Goal: Complete application form

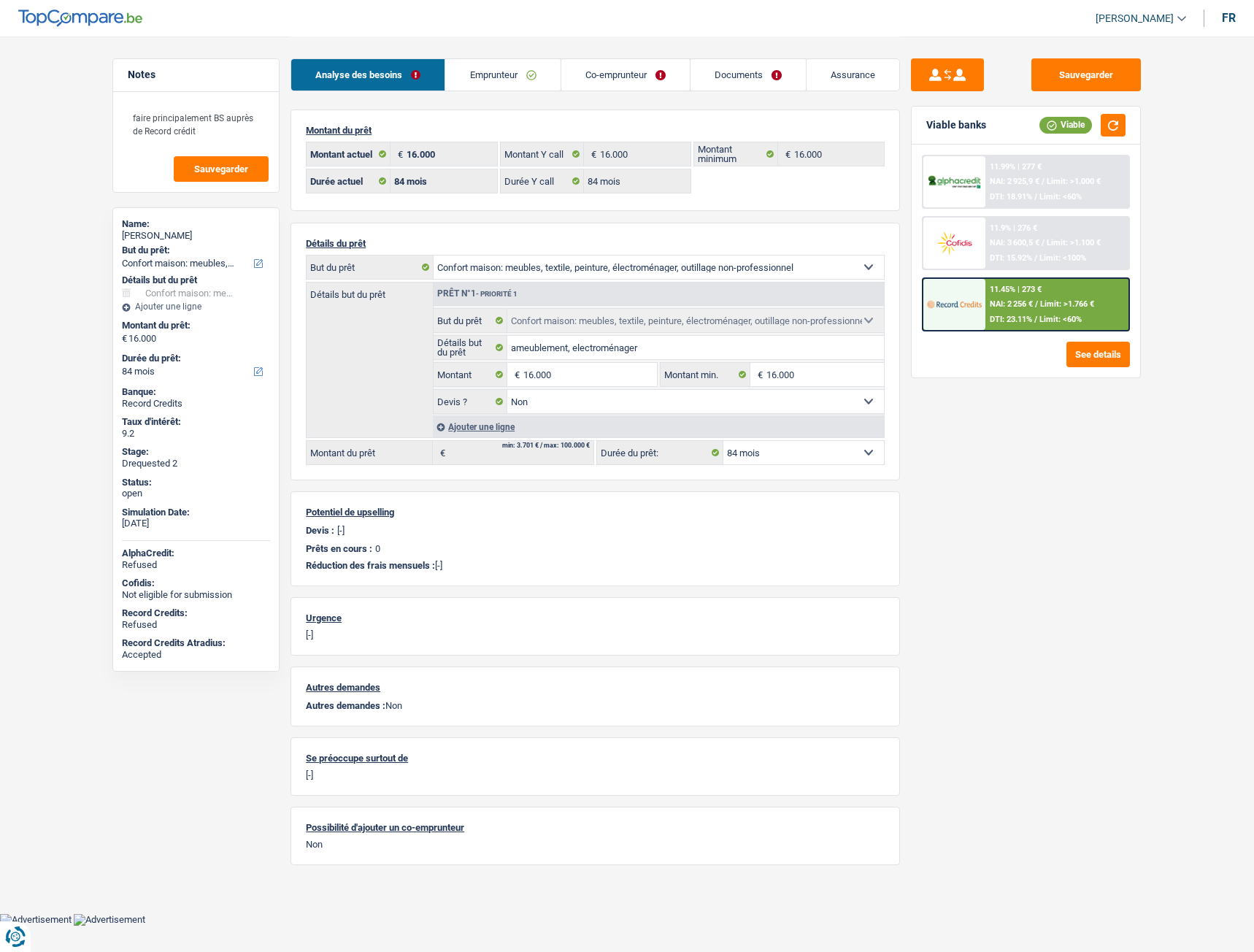
select select "household"
select select "84"
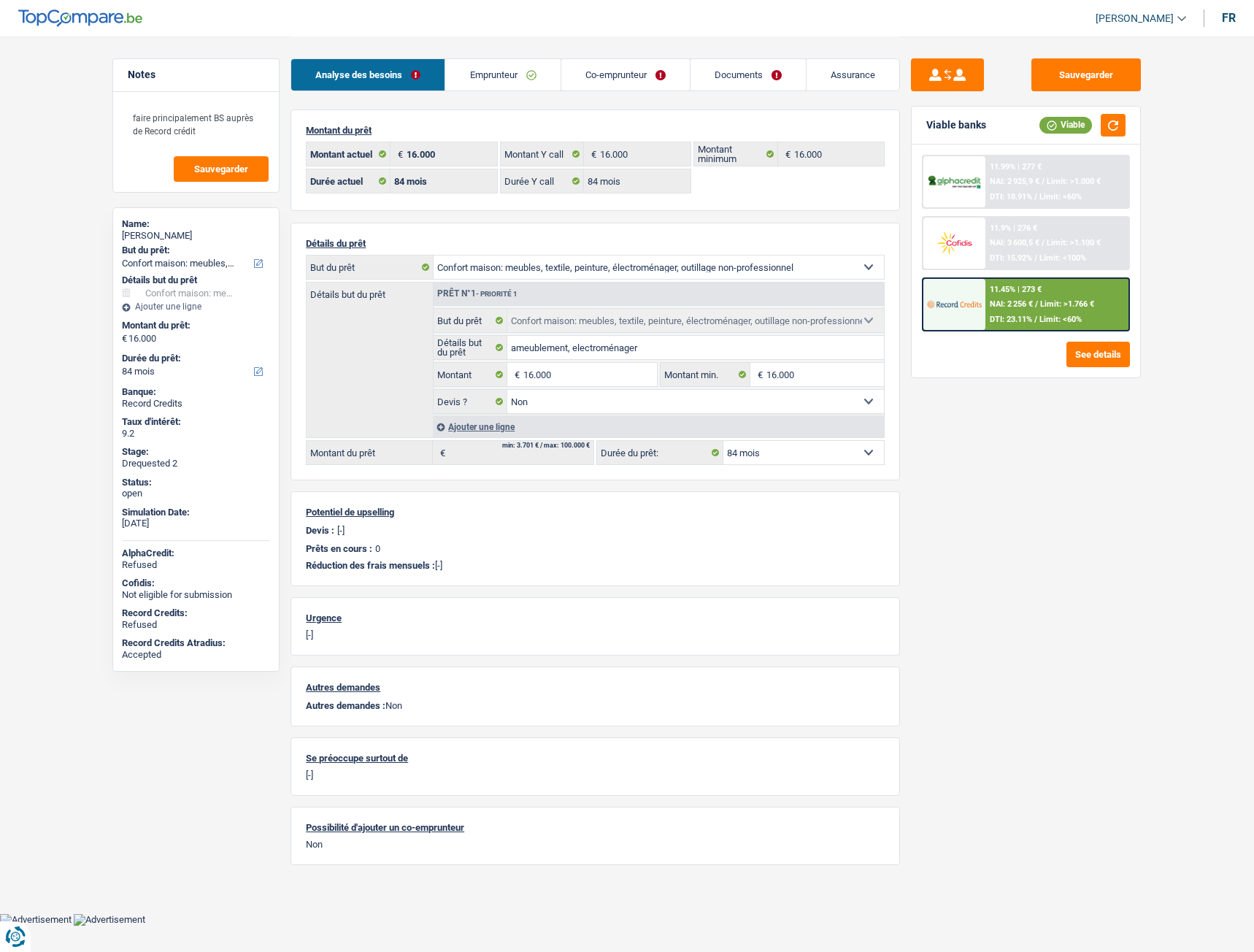
select select "household"
select select "false"
select select "84"
select select "rents"
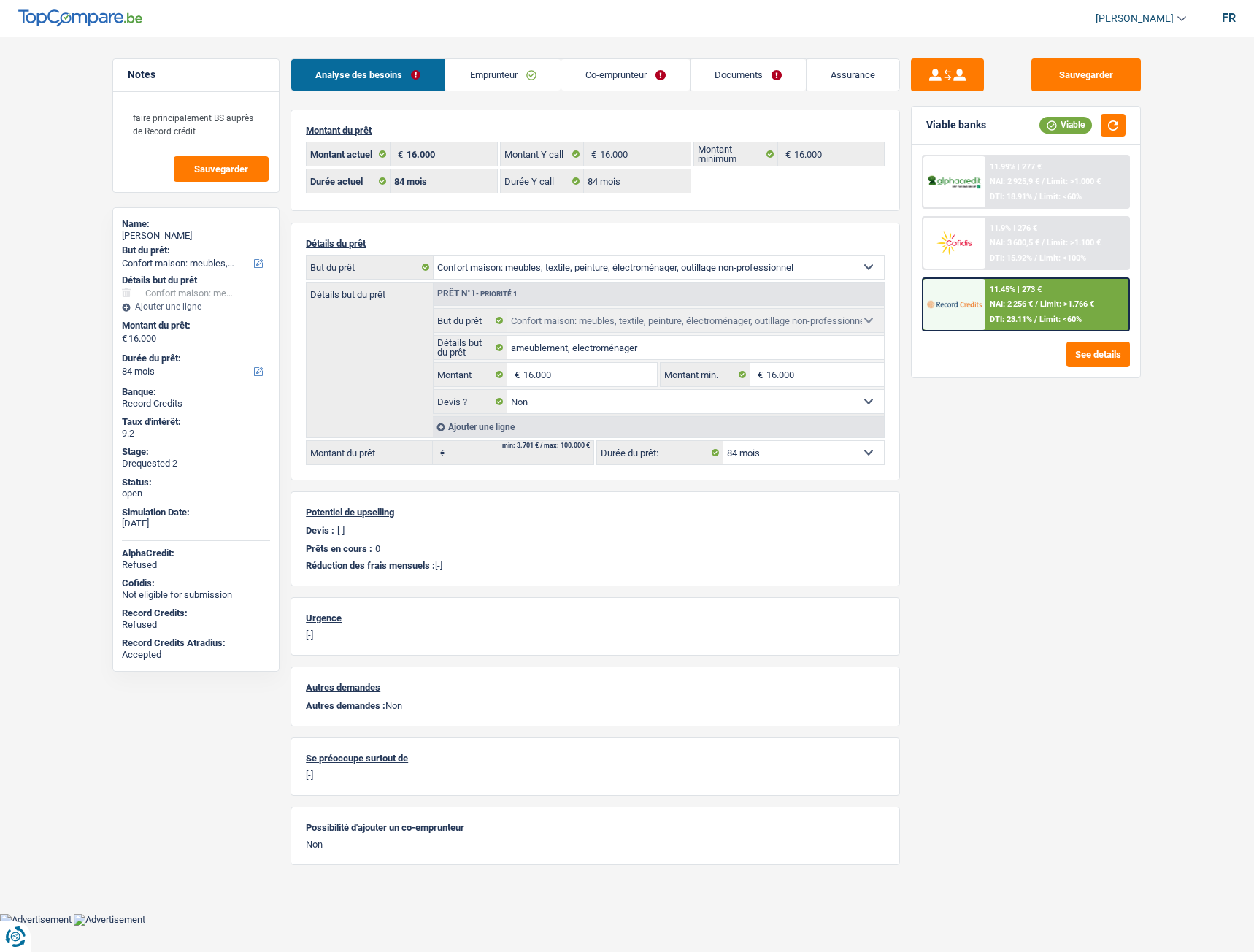
select select "BE"
click at [499, 81] on link "Emprunteur" at bounding box center [502, 75] width 114 height 32
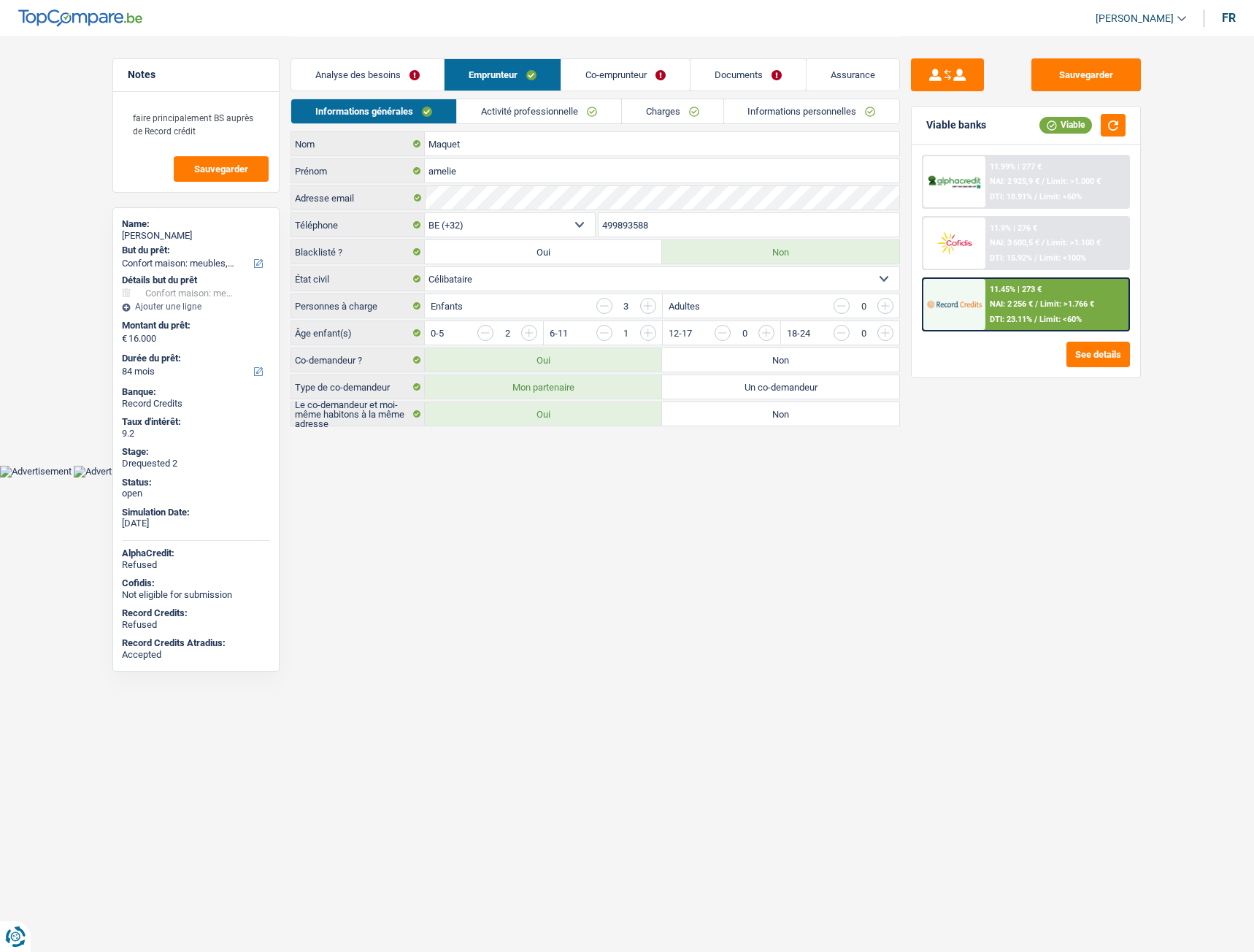
click at [564, 102] on link "Activité professionnelle" at bounding box center [538, 110] width 164 height 24
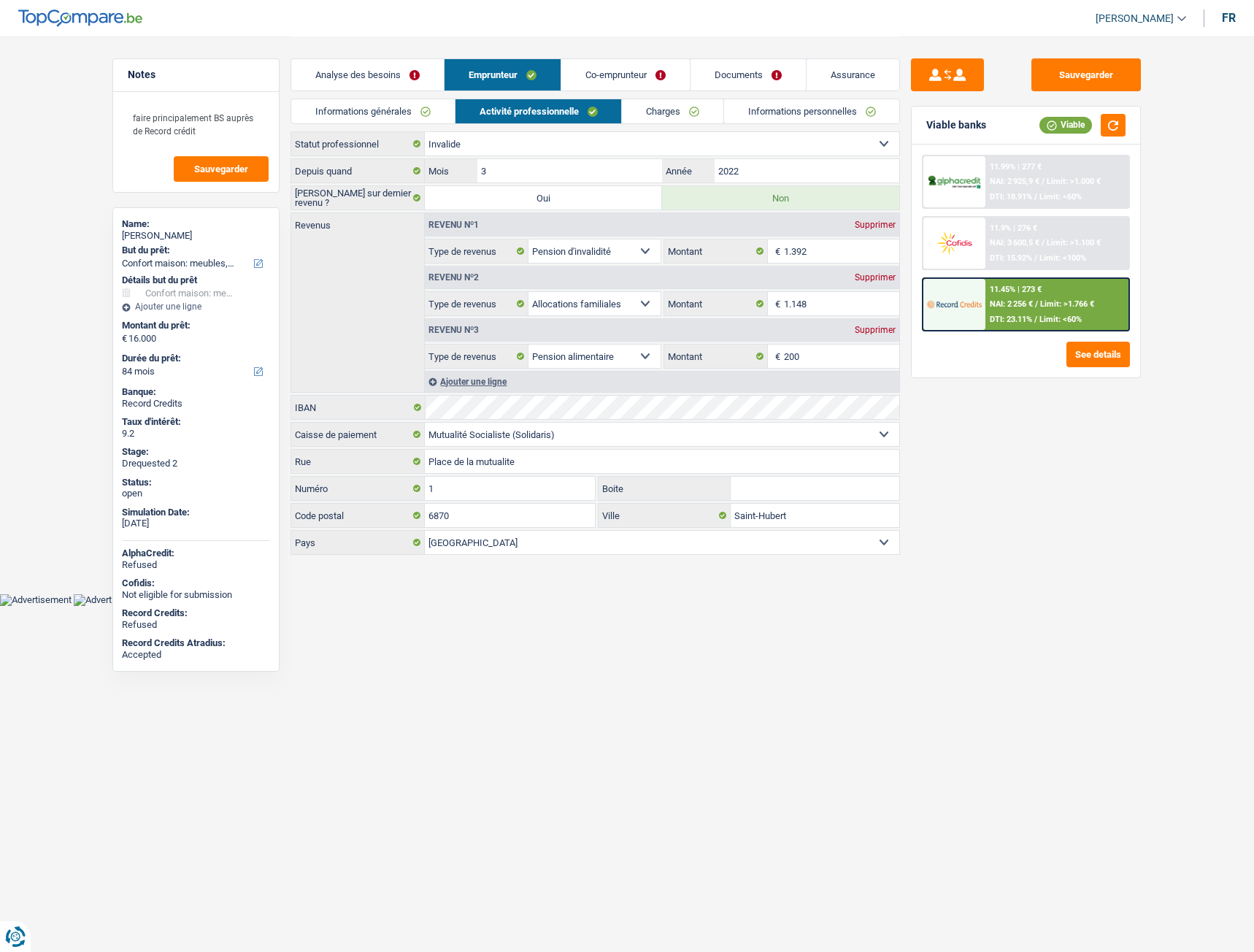
click at [686, 107] on link "Charges" at bounding box center [673, 110] width 102 height 24
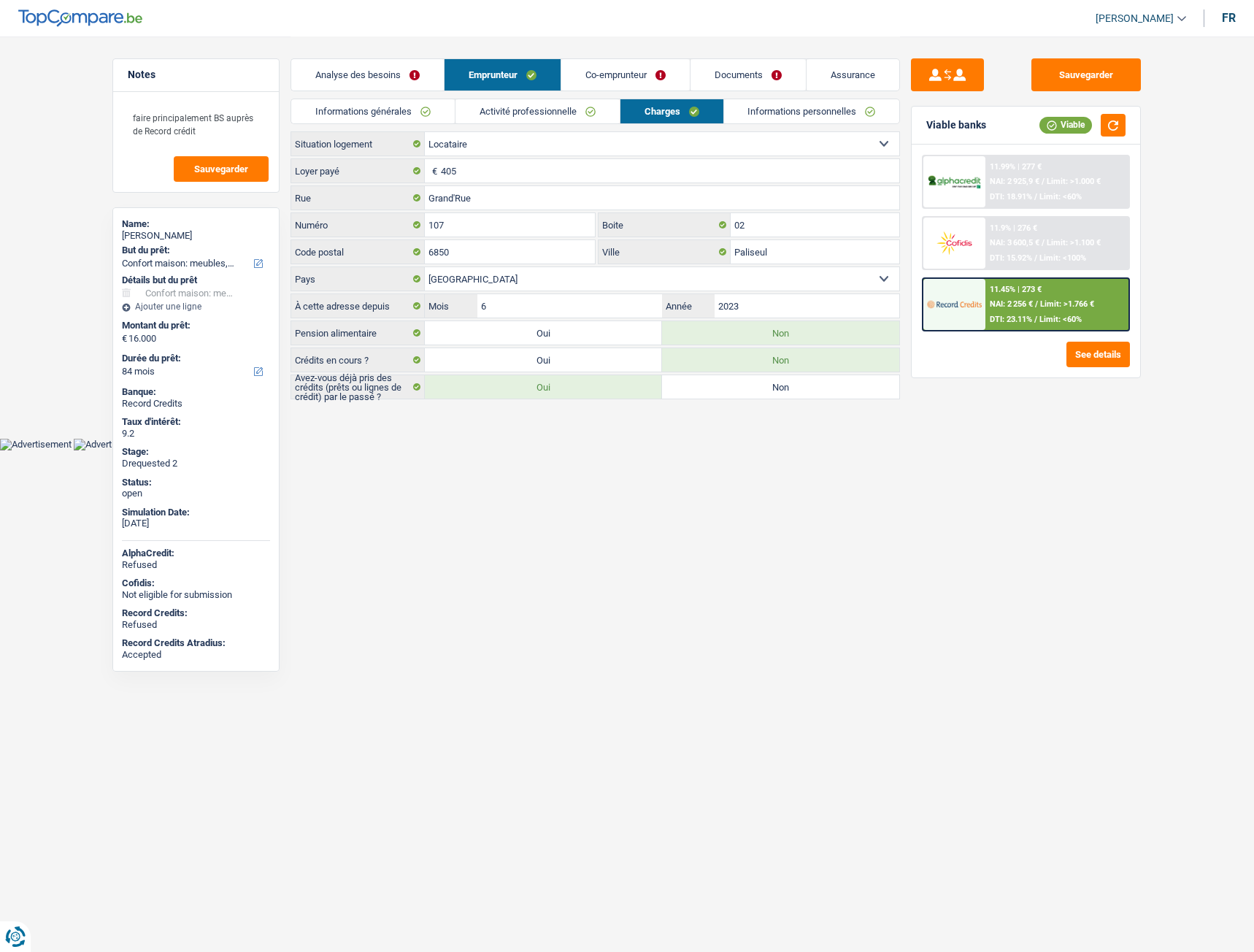
click at [794, 114] on link "Informations personnelles" at bounding box center [812, 110] width 176 height 24
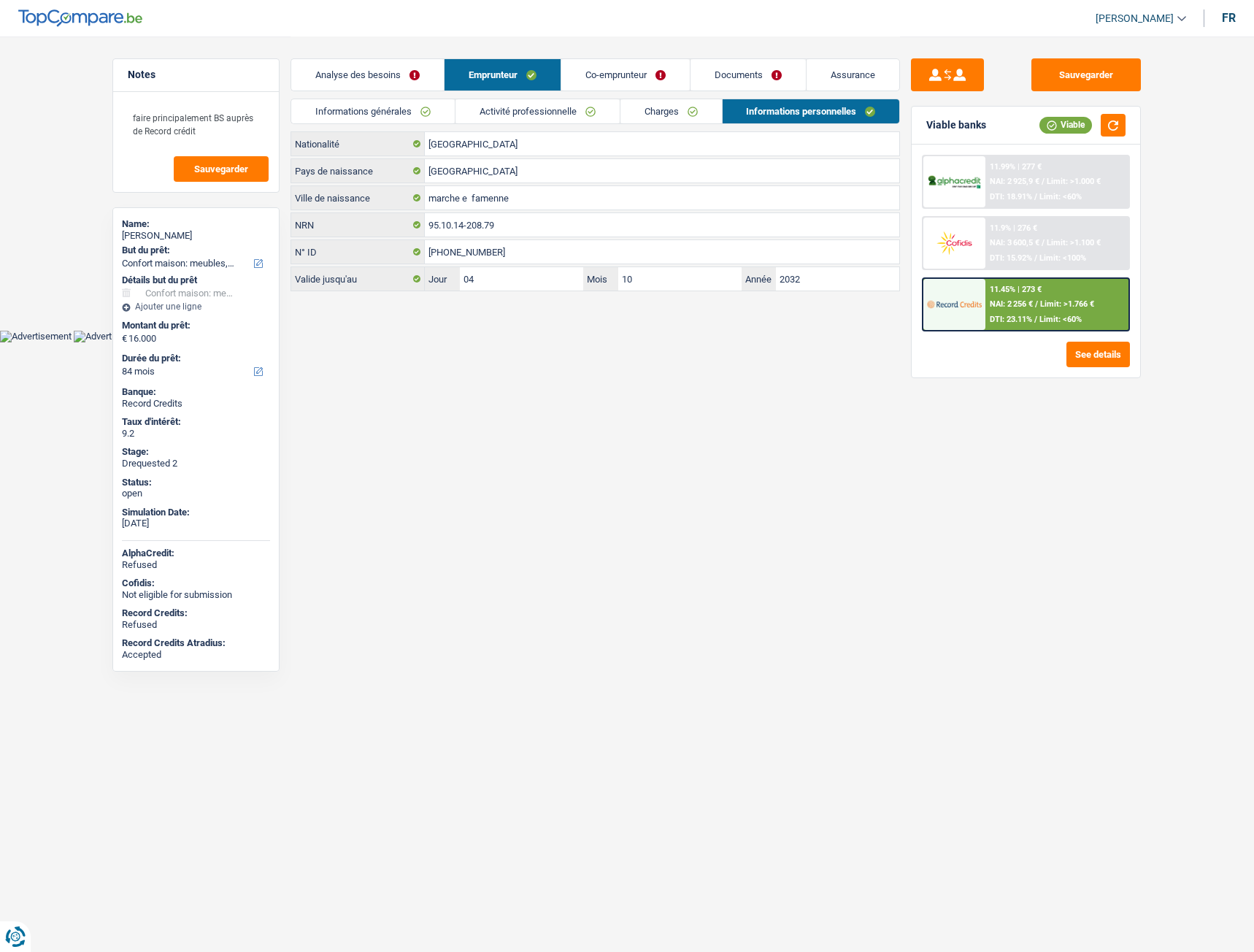
click at [514, 120] on link "Activité professionnelle" at bounding box center [537, 110] width 164 height 24
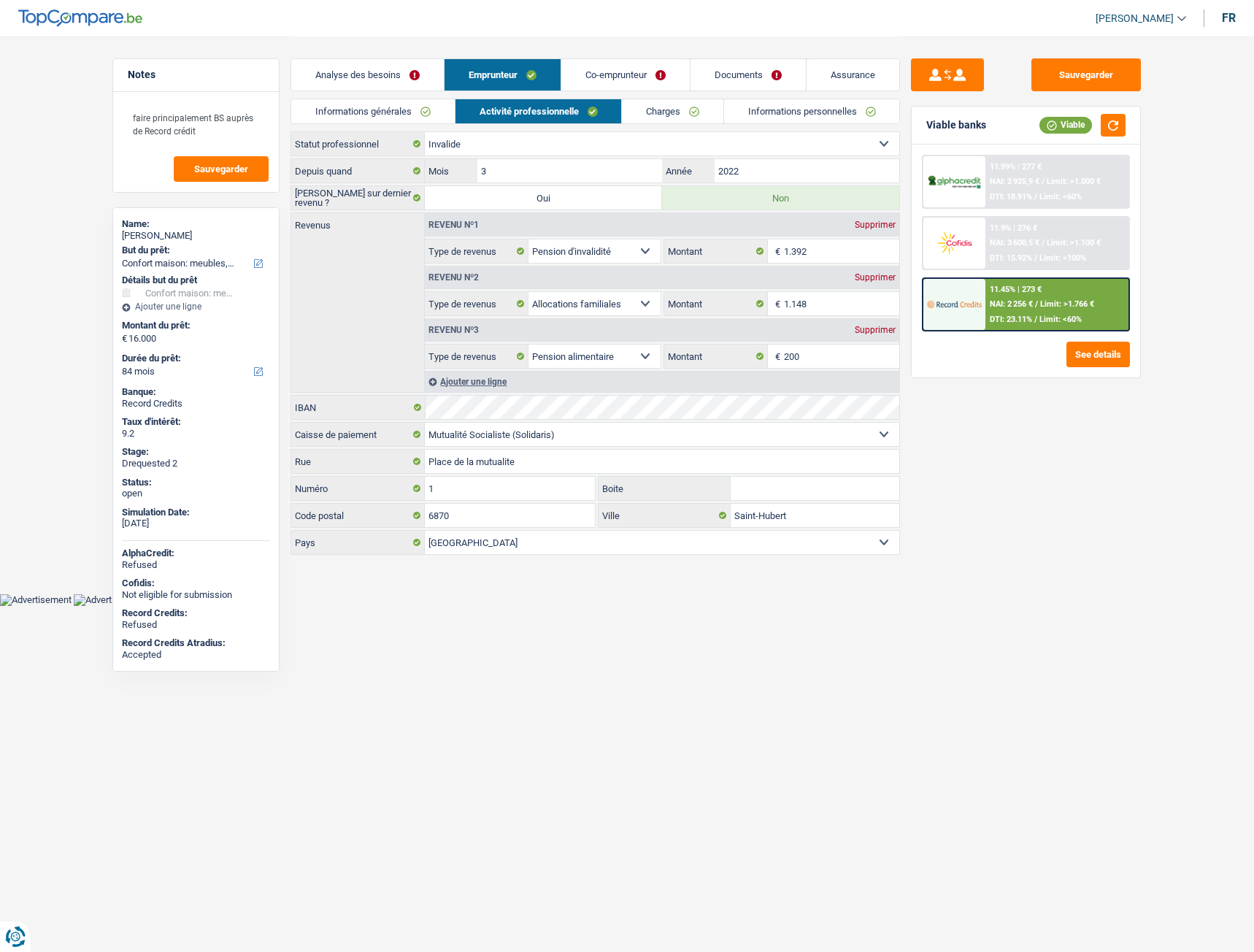
click at [410, 123] on link "Informations générales" at bounding box center [372, 110] width 163 height 24
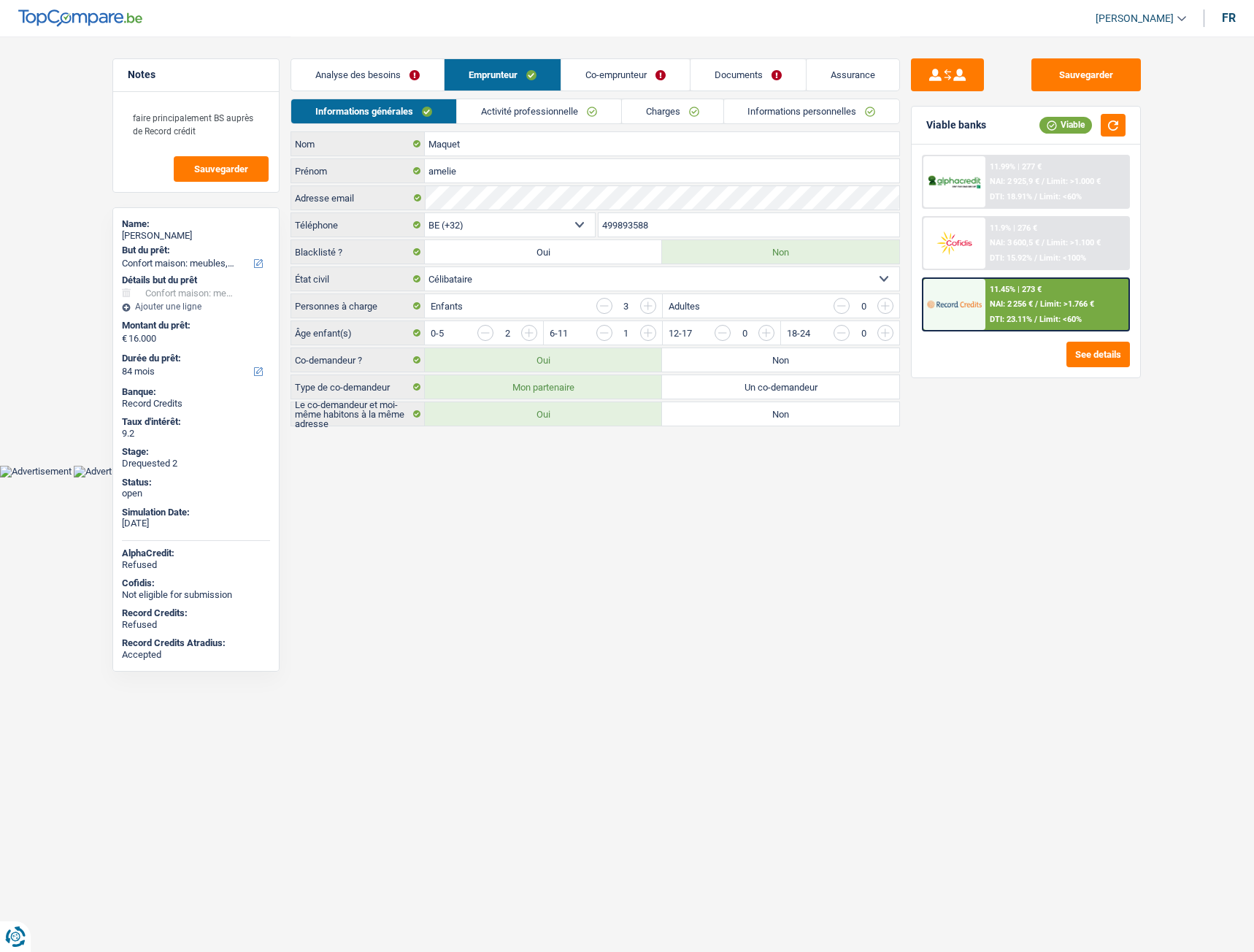
click at [586, 108] on link "Activité professionnelle" at bounding box center [538, 110] width 164 height 24
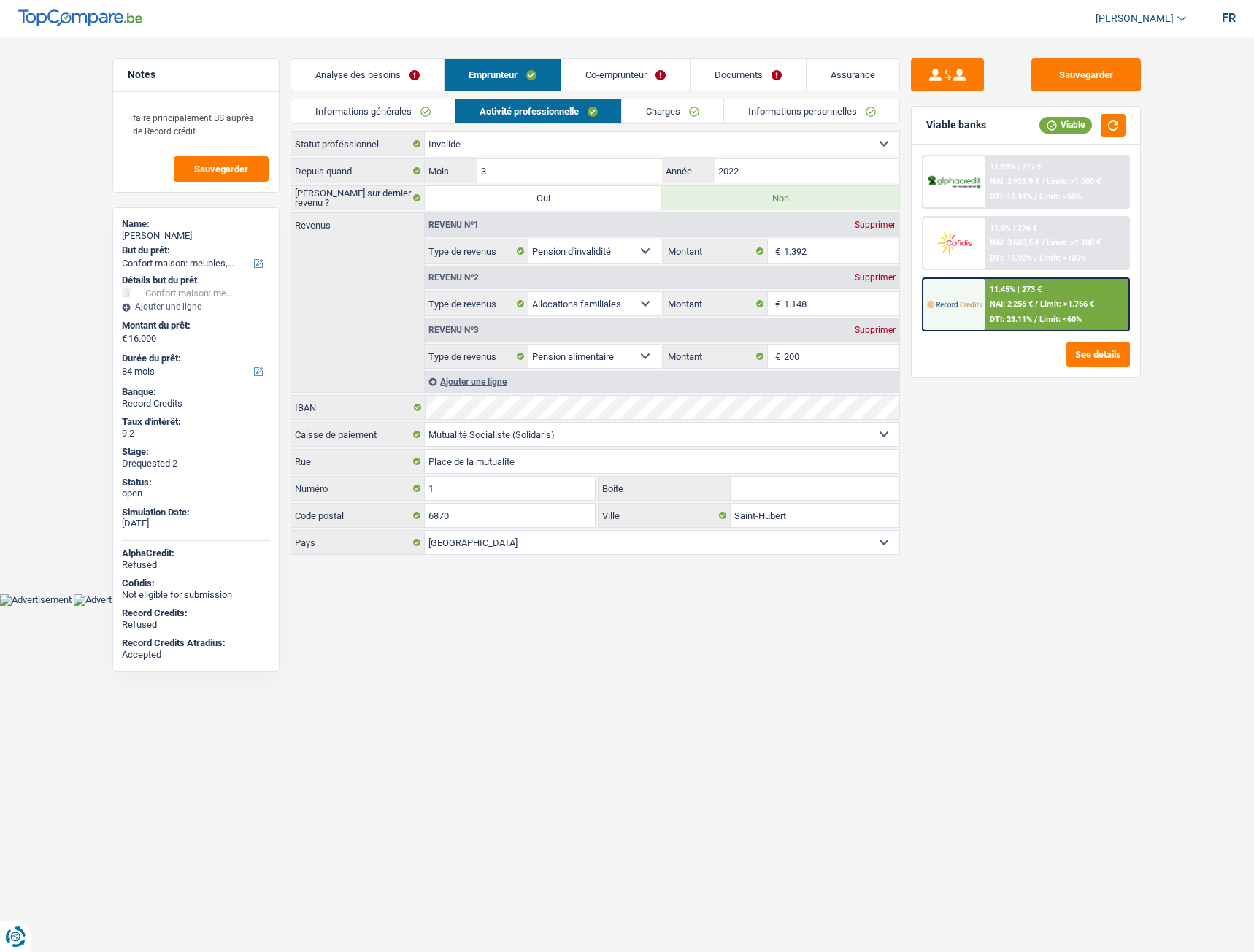
click at [690, 104] on link "Charges" at bounding box center [673, 110] width 102 height 24
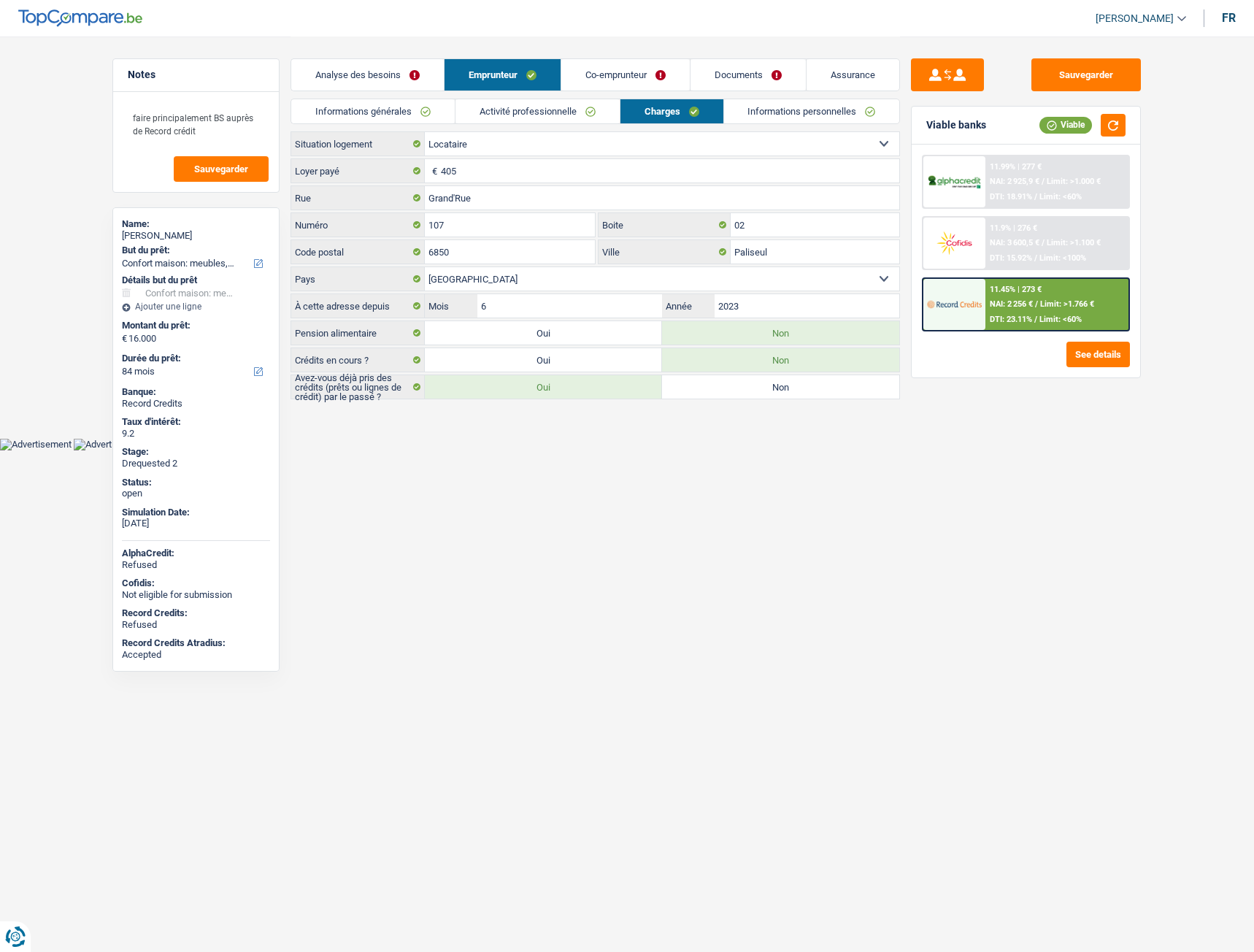
click at [769, 107] on link "Informations personnelles" at bounding box center [812, 110] width 176 height 24
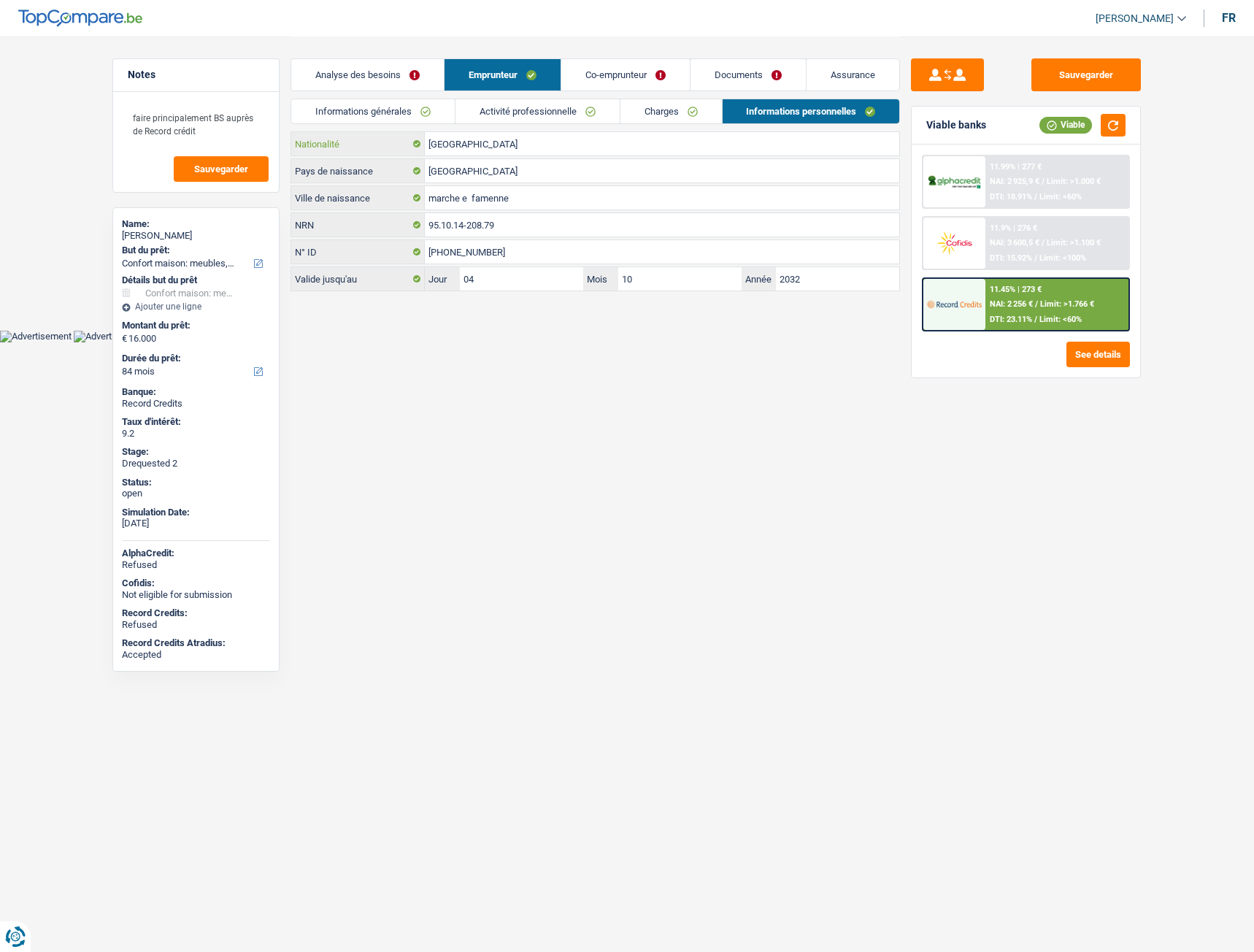
click at [656, 135] on input "[GEOGRAPHIC_DATA]" at bounding box center [662, 144] width 474 height 23
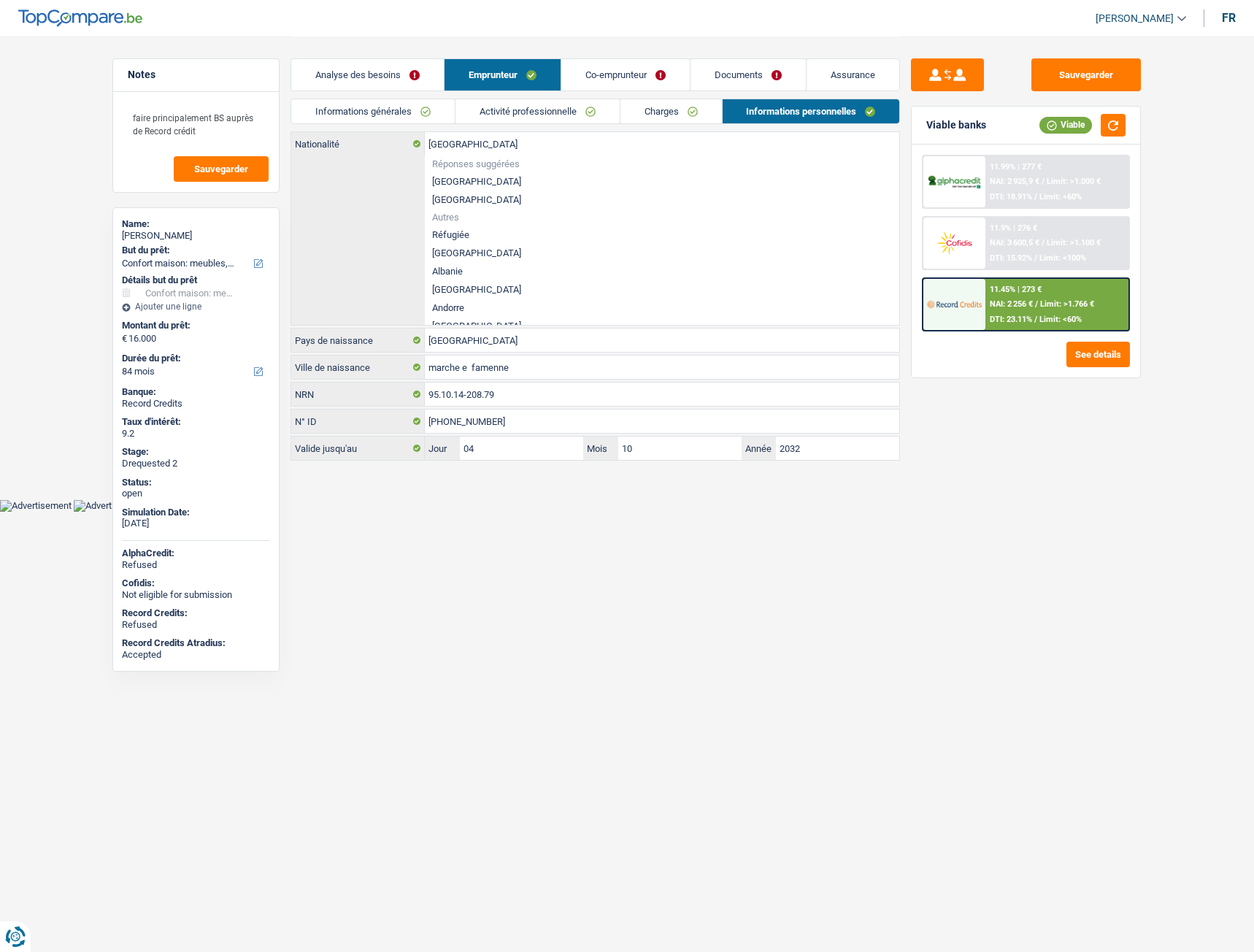
click at [656, 117] on link "Charges" at bounding box center [672, 110] width 102 height 24
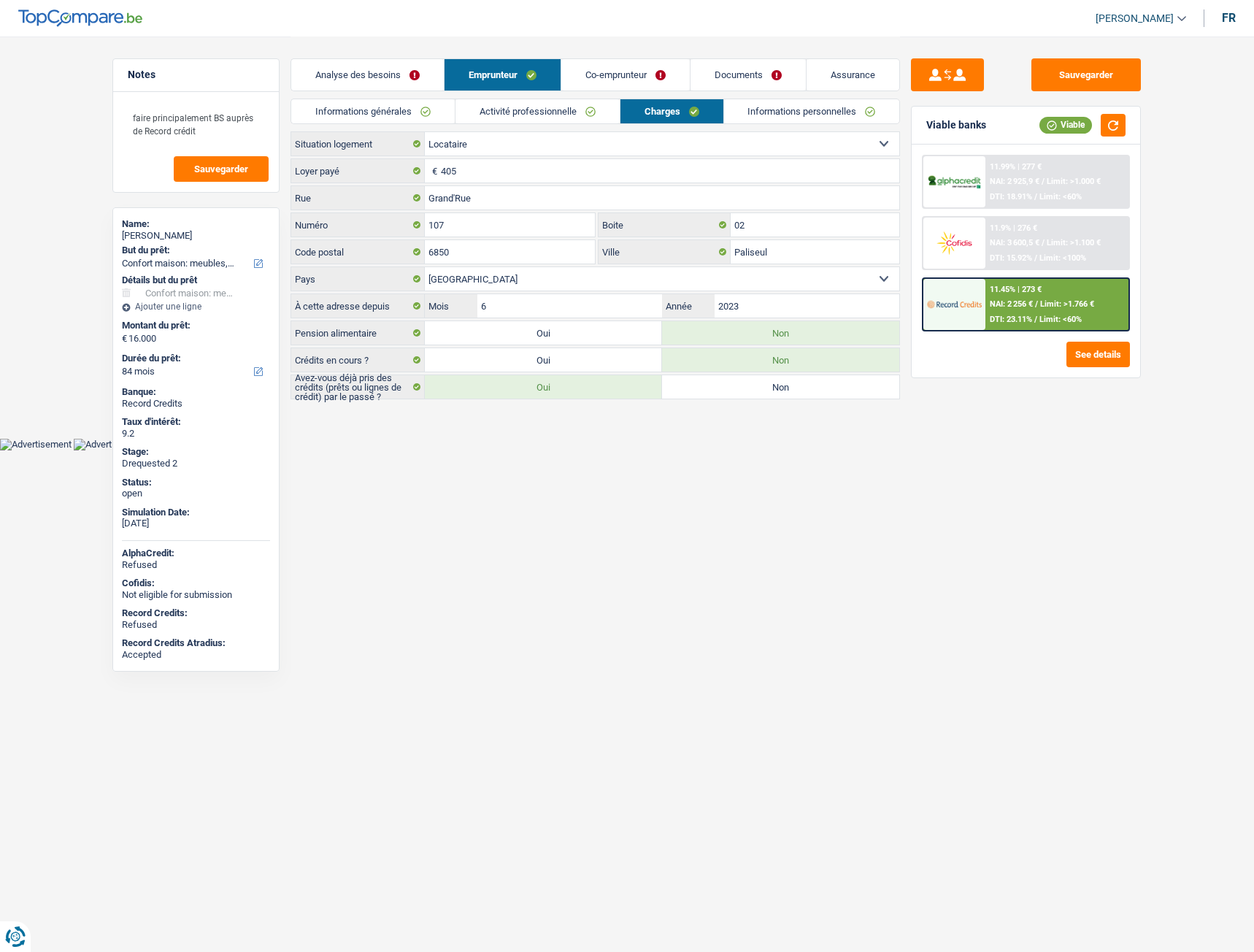
click at [783, 69] on link "Documents" at bounding box center [748, 75] width 115 height 32
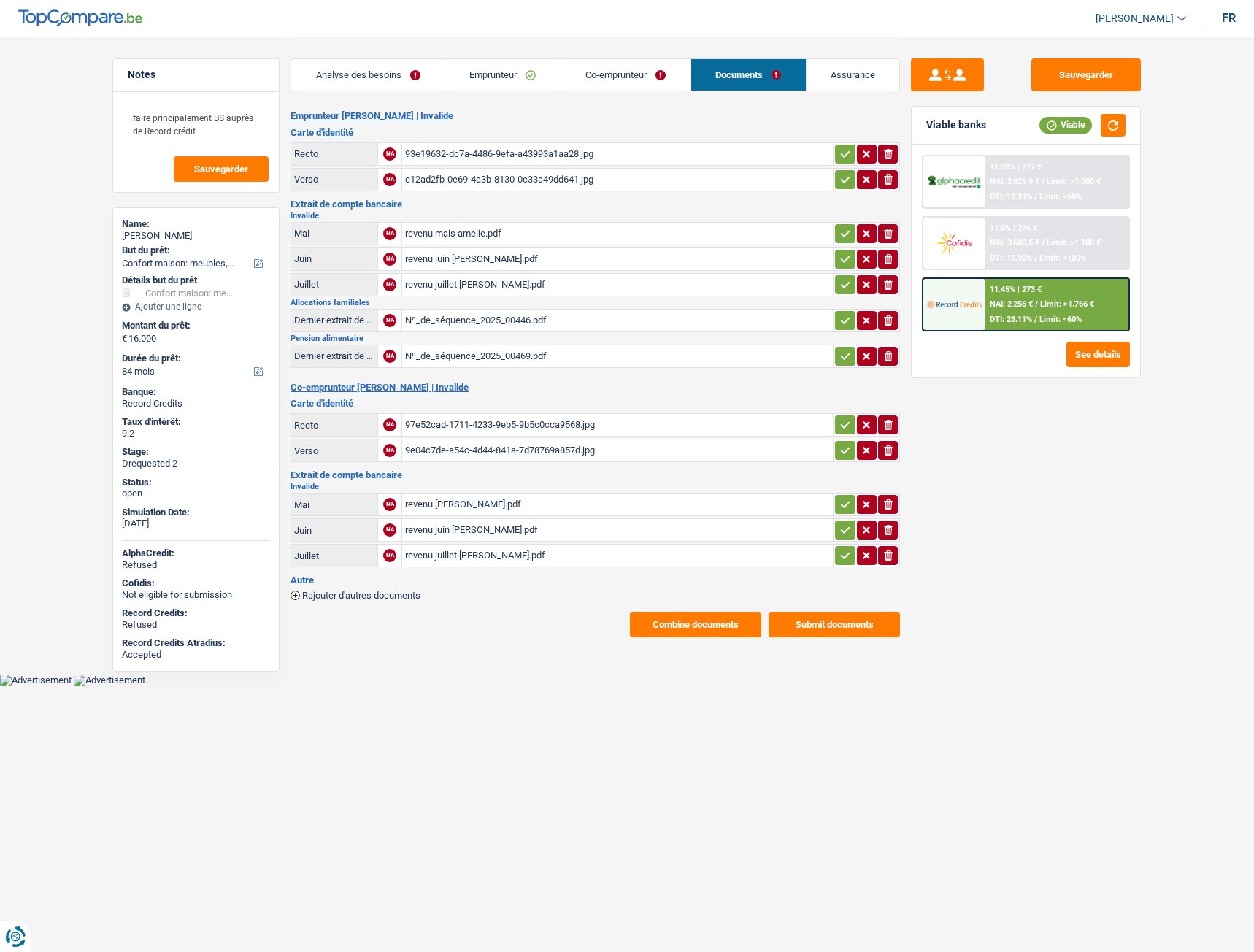
click at [433, 230] on div "revenu mais amelie.pdf" at bounding box center [617, 233] width 425 height 22
click at [414, 310] on div "Nº_de_séquence_2025_00446.pdf" at bounding box center [617, 321] width 425 height 22
click at [422, 354] on div "Nº_de_séquence_2025_00469.pdf" at bounding box center [617, 356] width 425 height 22
click at [627, 83] on link "Co-emprunteur" at bounding box center [626, 75] width 130 height 32
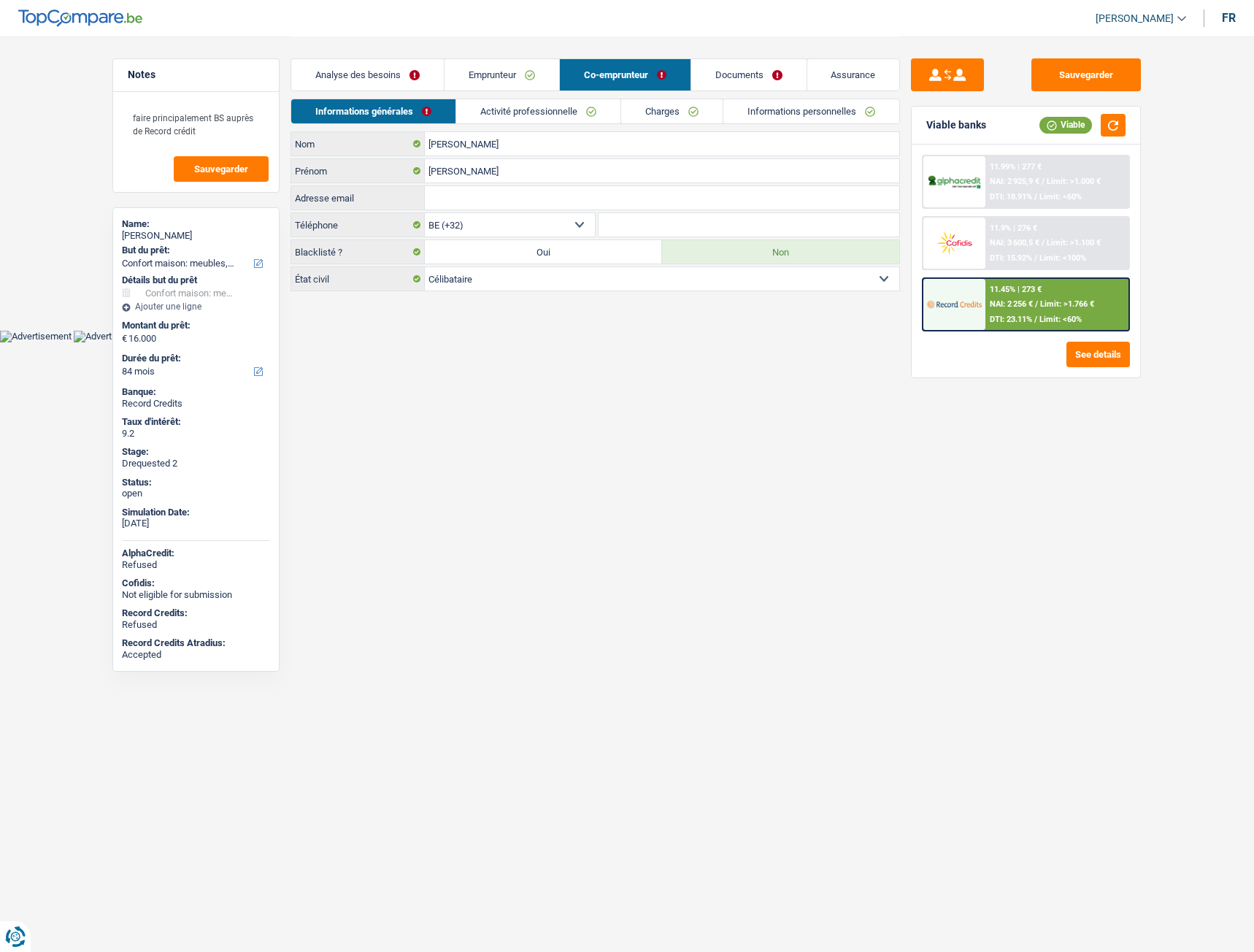
click at [745, 102] on link "Informations personnelles" at bounding box center [811, 110] width 176 height 24
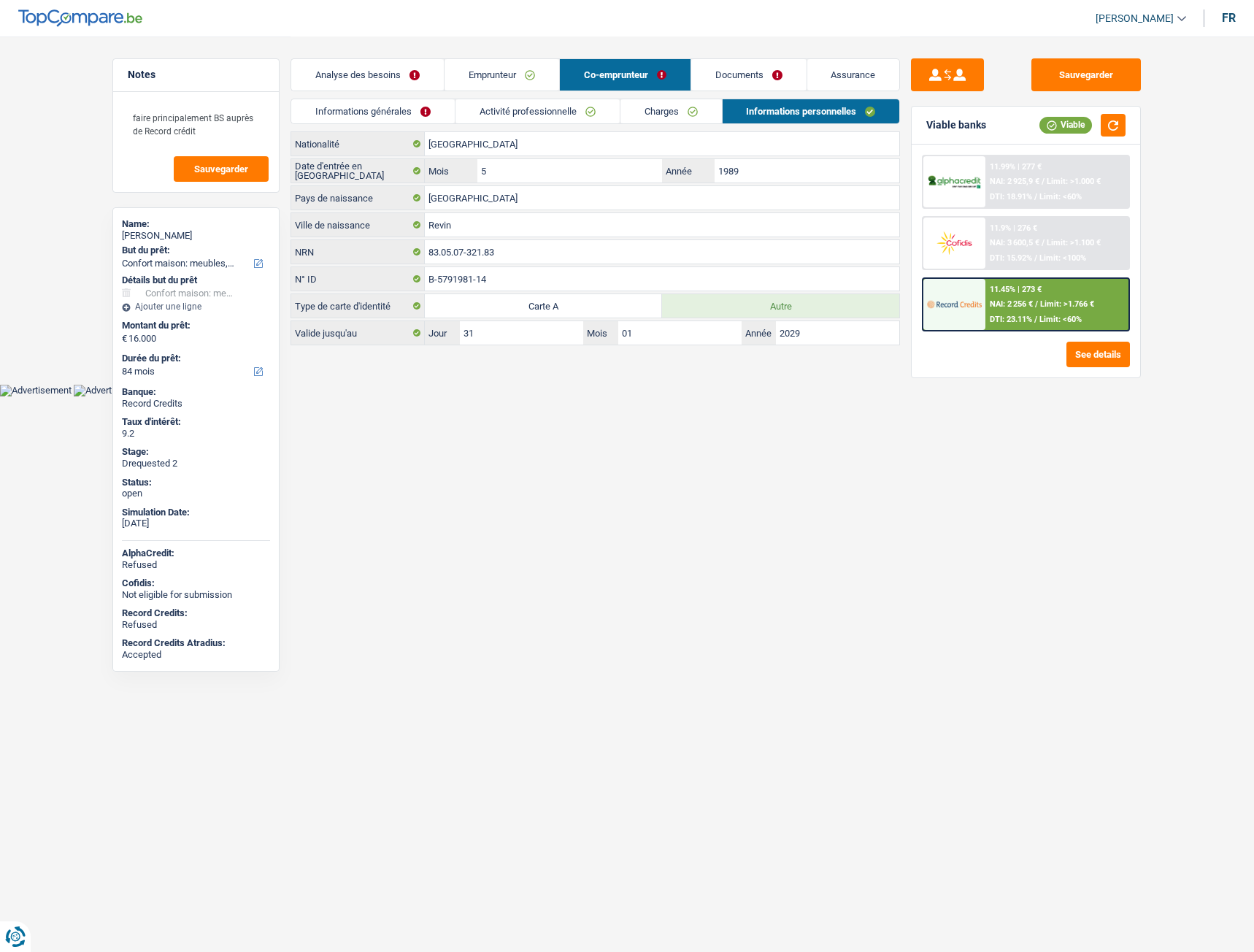
click at [511, 72] on link "Emprunteur" at bounding box center [501, 75] width 114 height 32
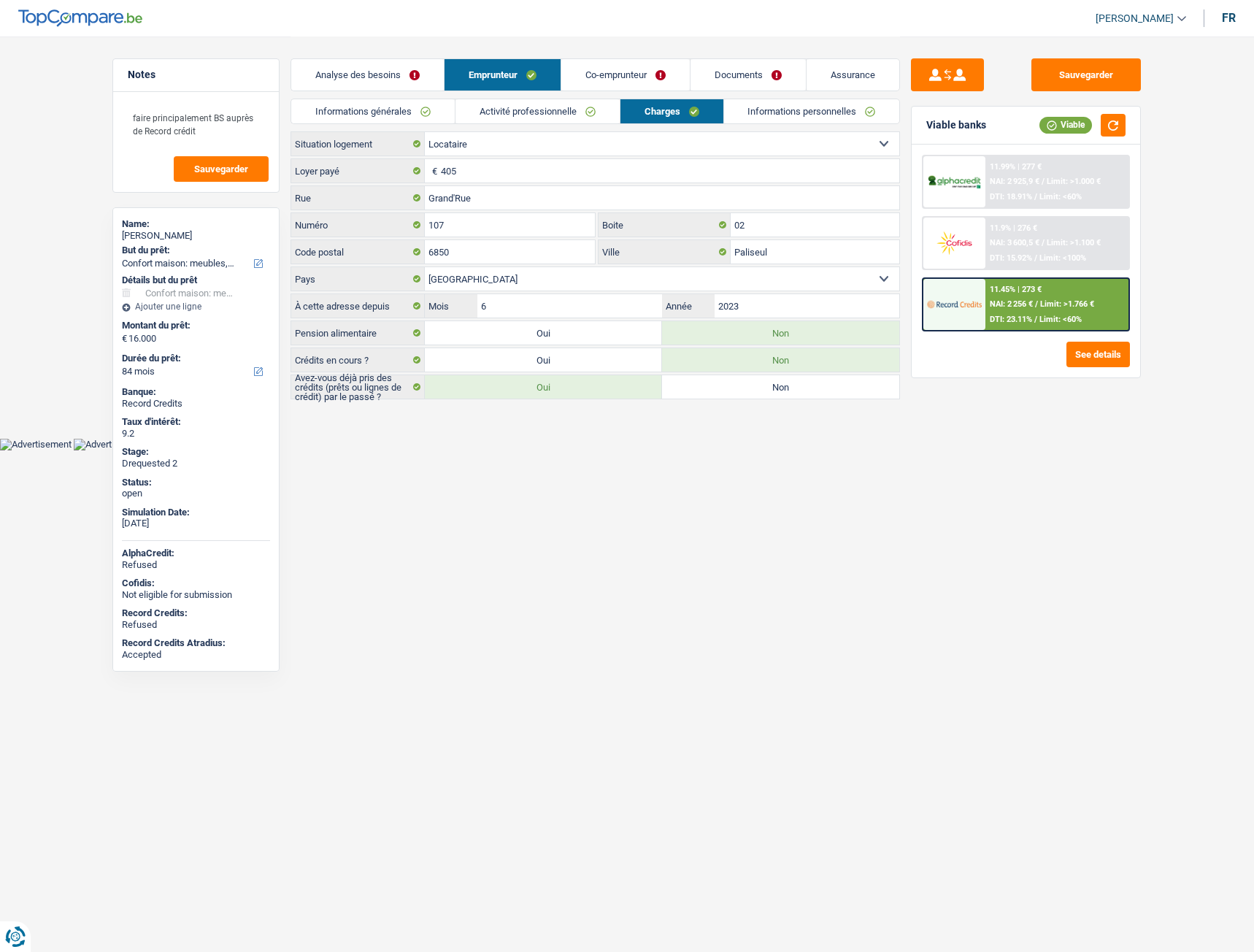
click at [568, 107] on link "Activité professionnelle" at bounding box center [537, 110] width 164 height 24
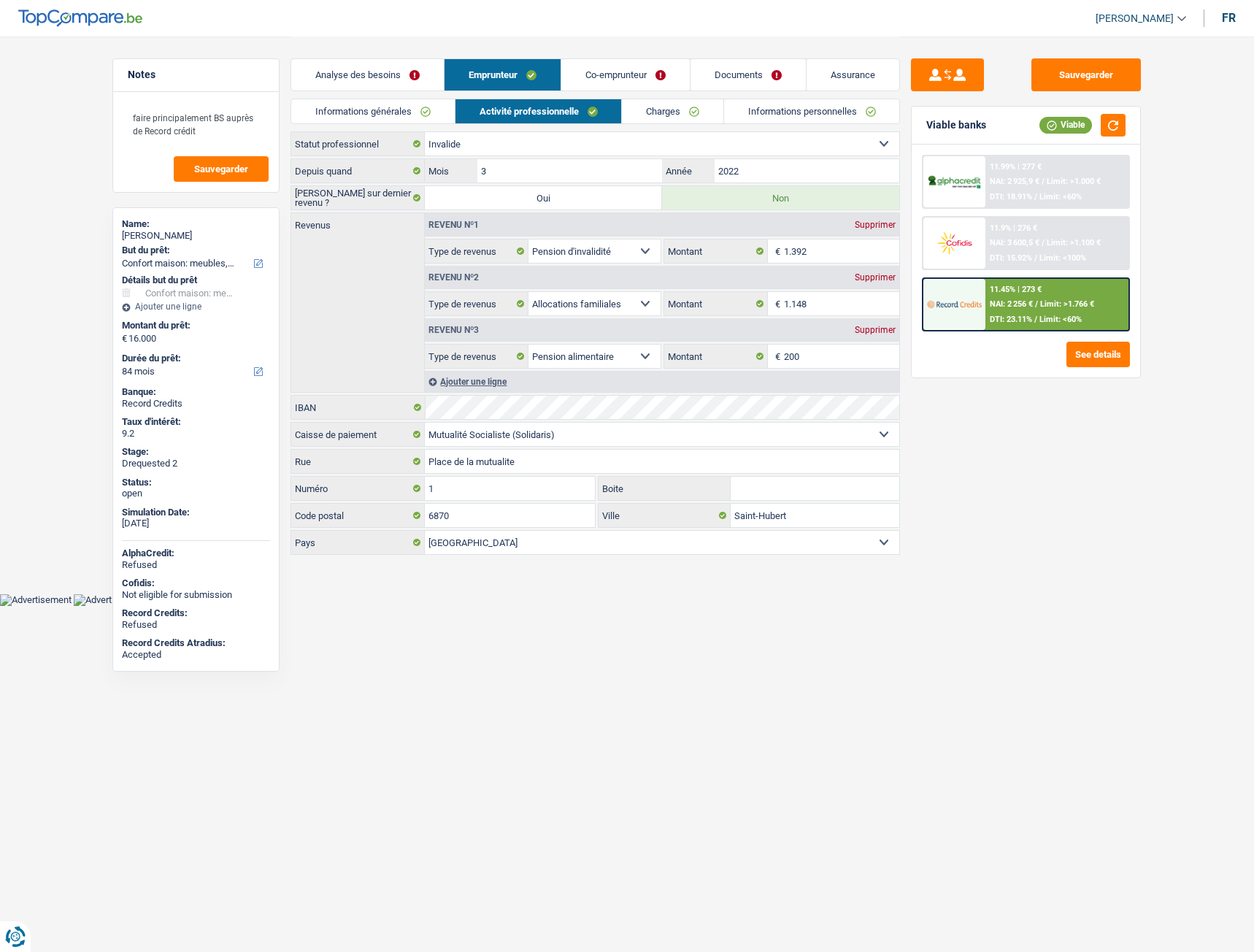
click at [674, 110] on link "Charges" at bounding box center [673, 110] width 102 height 24
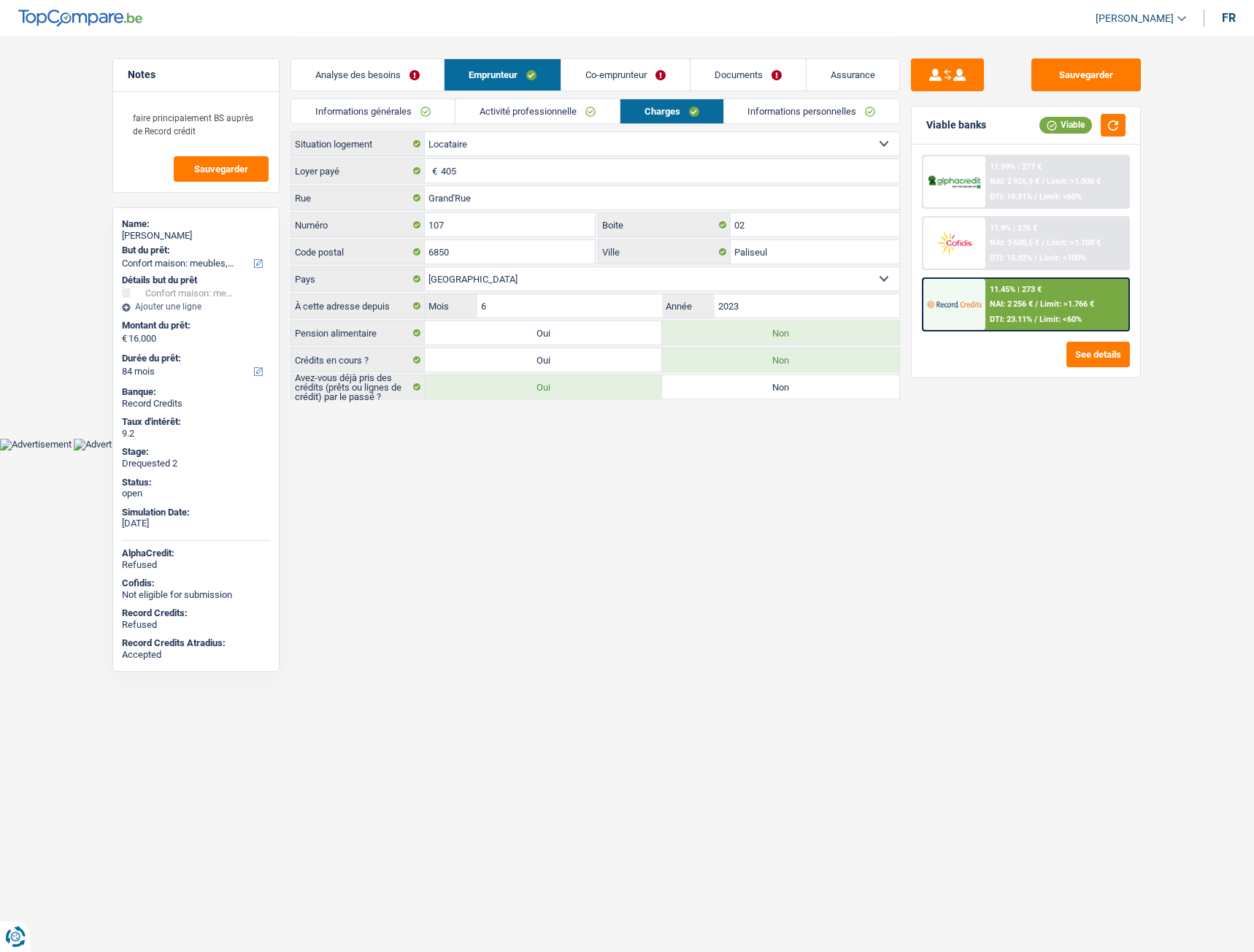
click at [611, 89] on link "Co-emprunteur" at bounding box center [626, 75] width 129 height 32
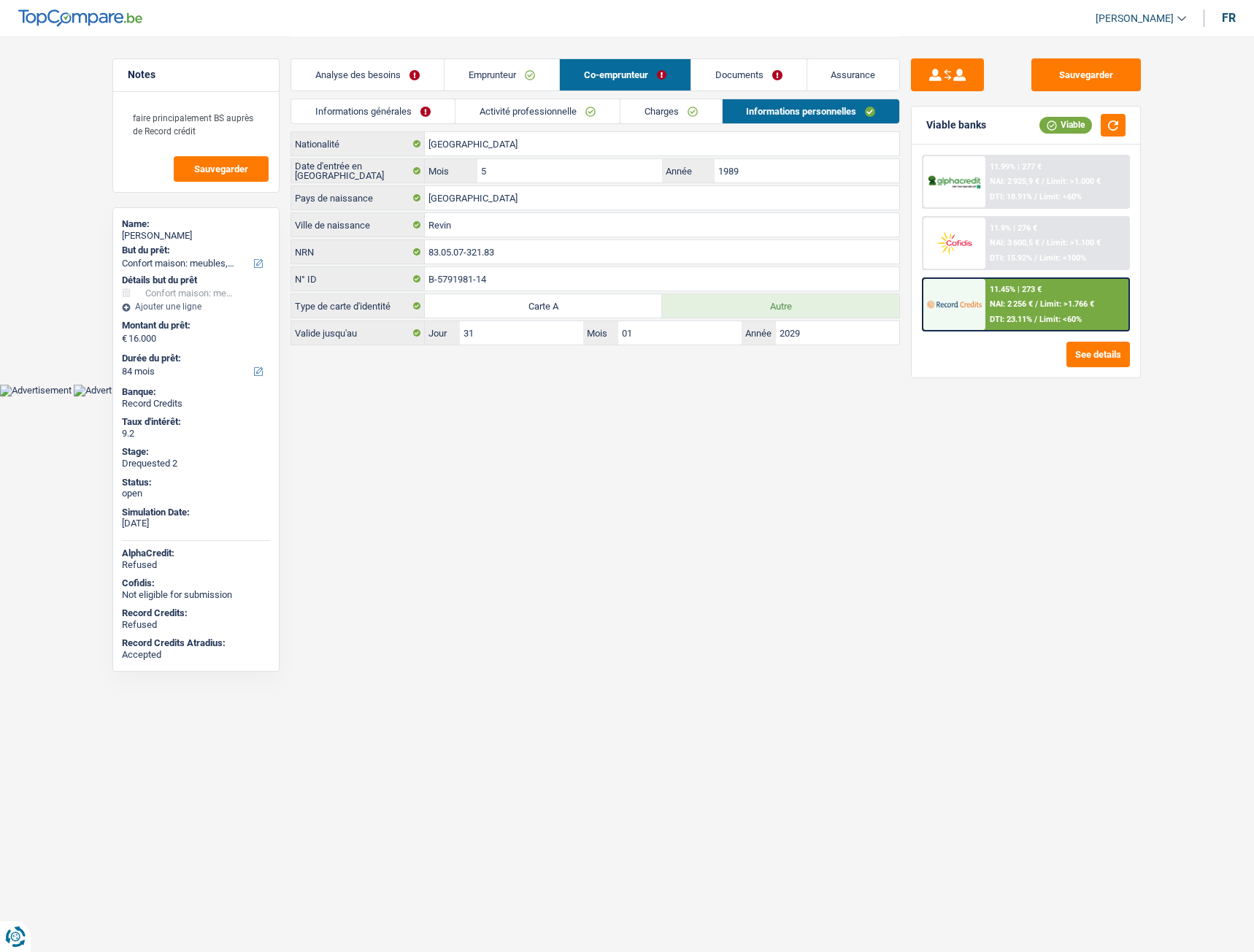
click at [421, 108] on link "Informations générales" at bounding box center [372, 110] width 163 height 24
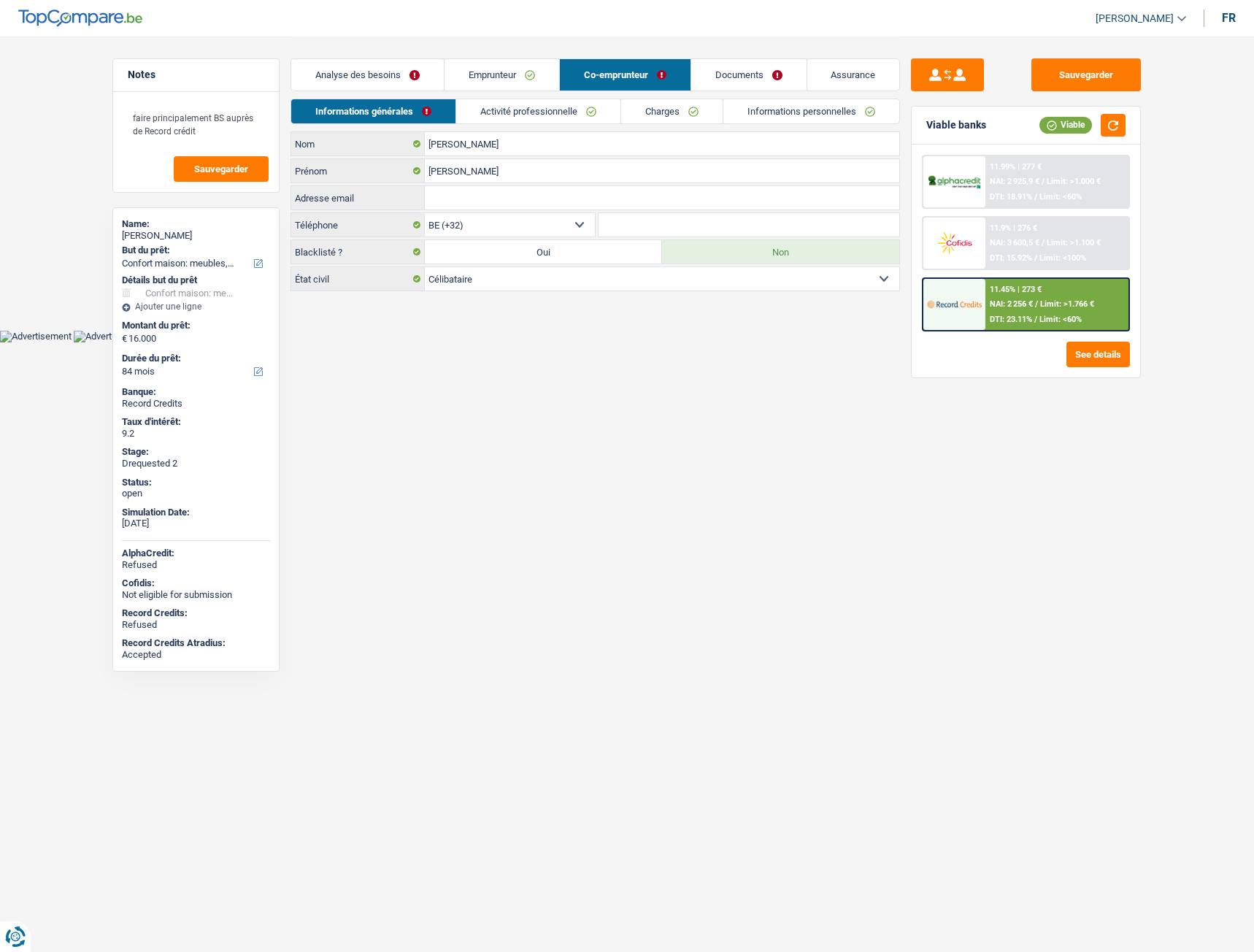
click at [538, 114] on link "Activité professionnelle" at bounding box center [537, 110] width 164 height 24
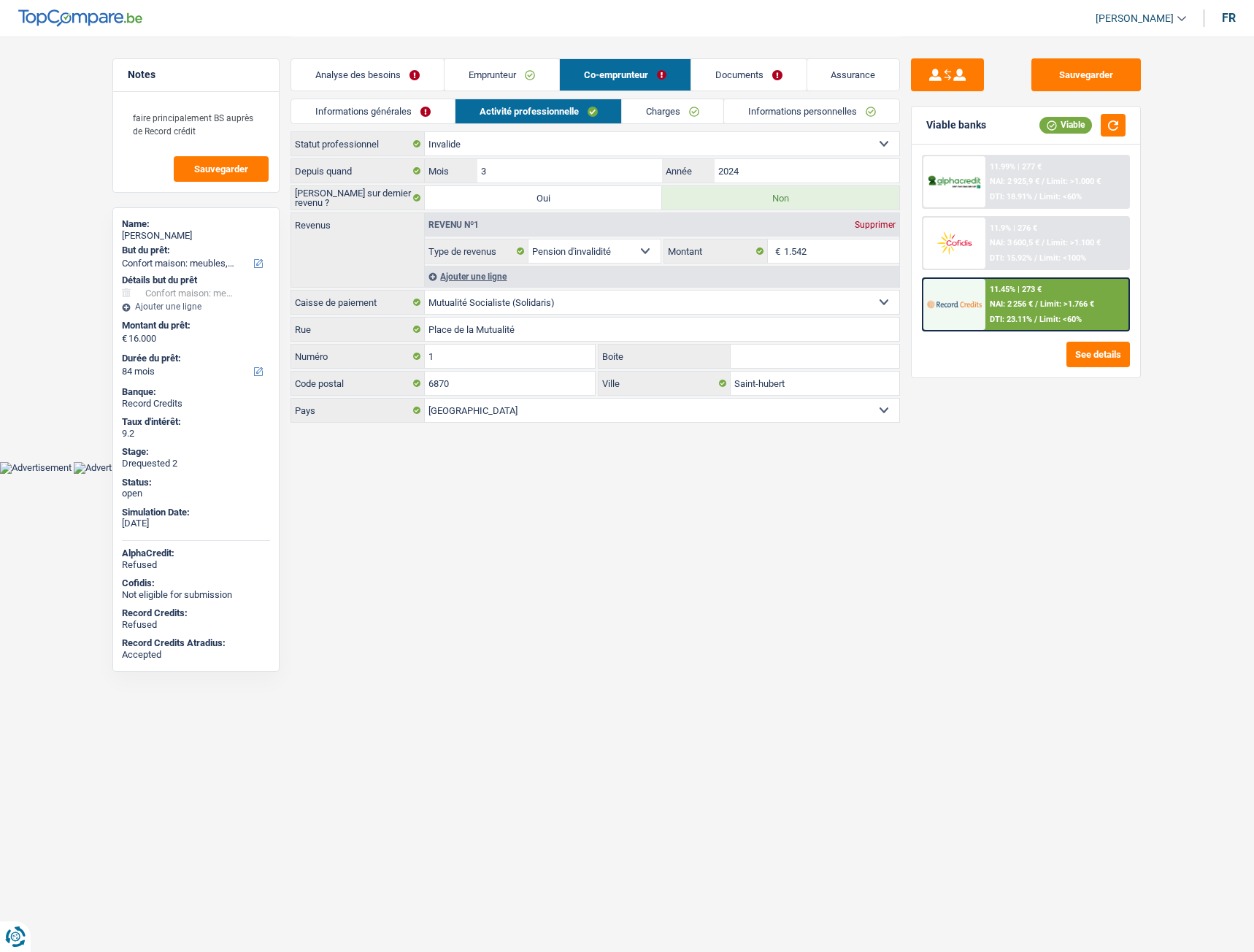
click at [671, 116] on link "Charges" at bounding box center [673, 110] width 102 height 24
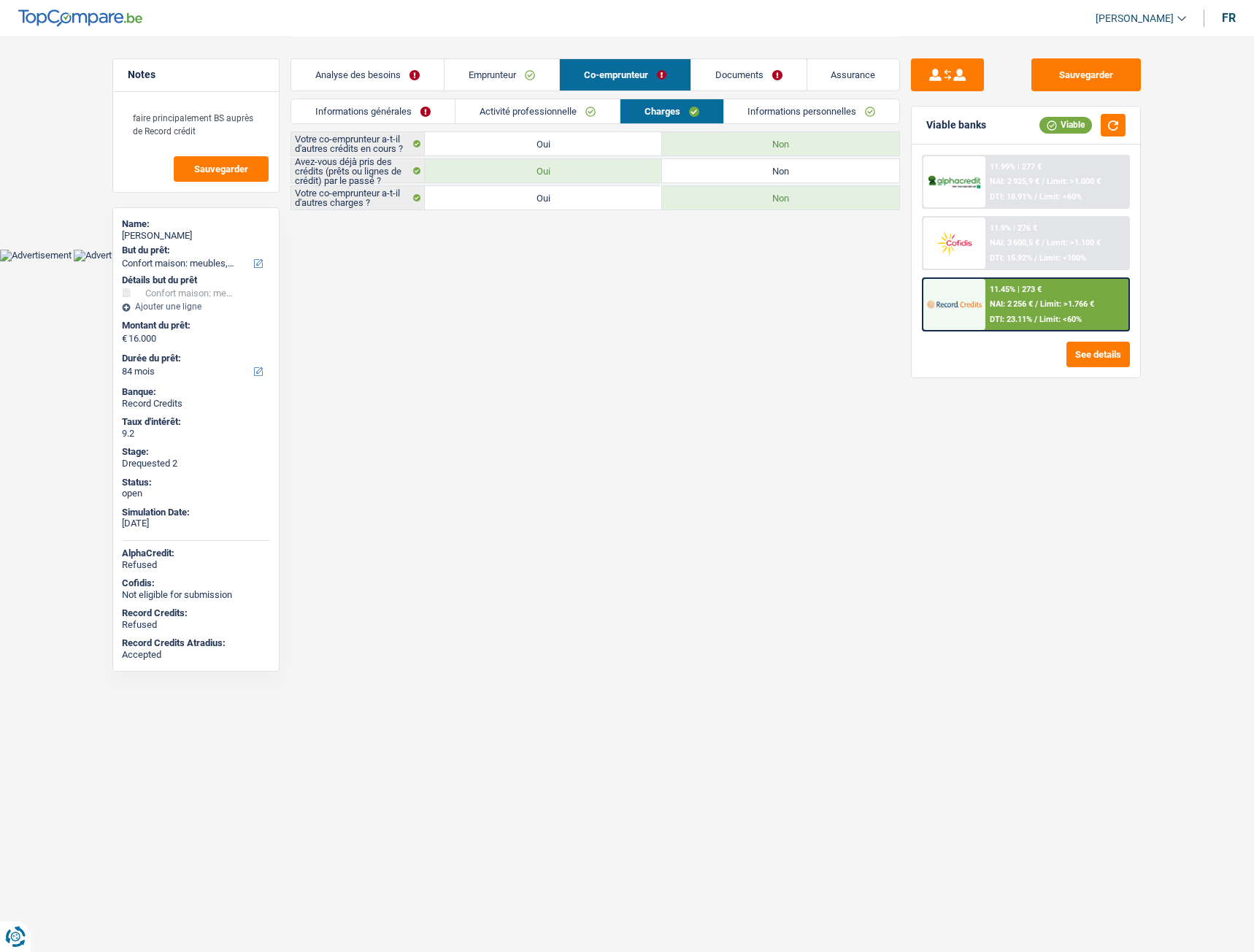
click at [757, 107] on link "Informations personnelles" at bounding box center [812, 110] width 176 height 24
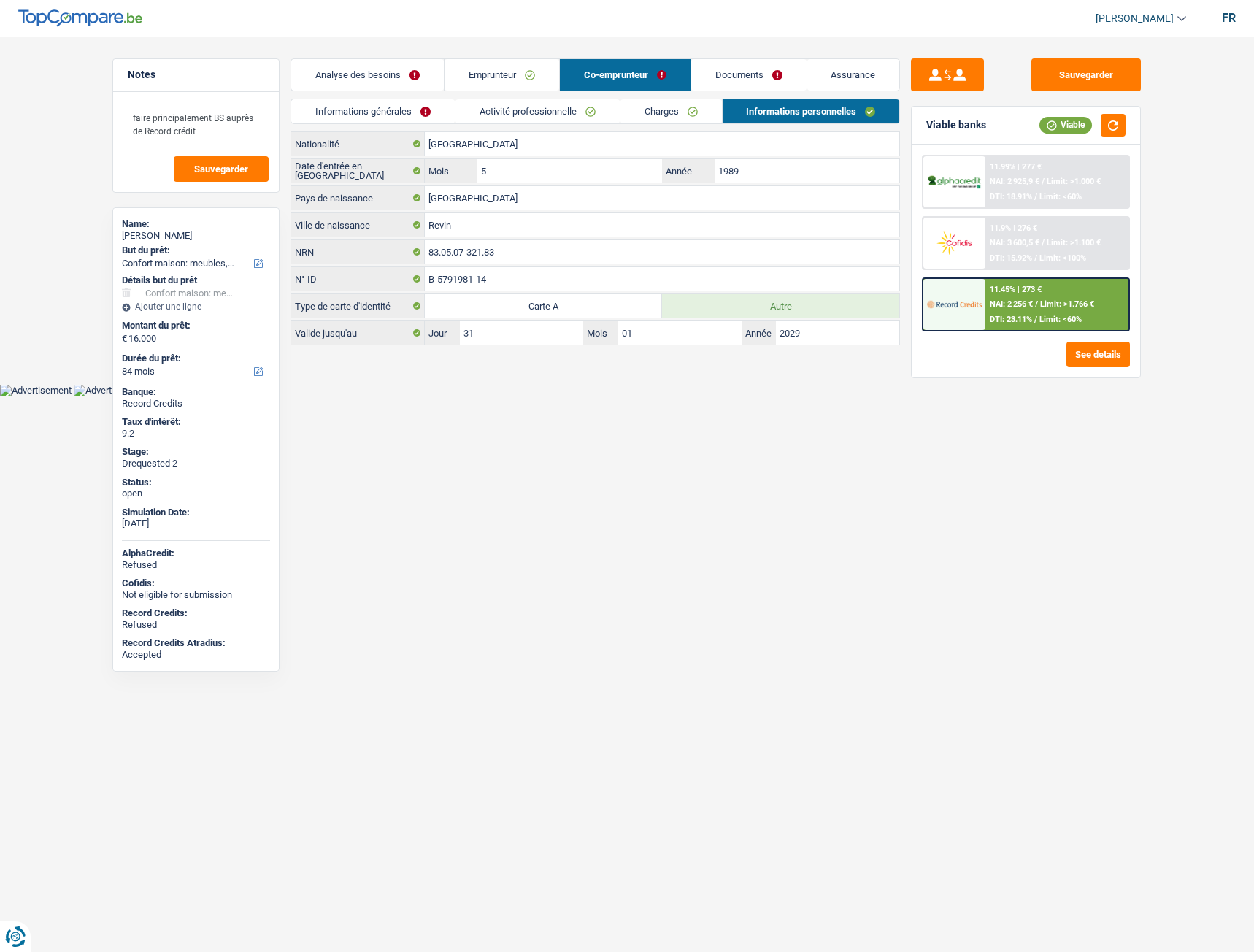
click at [346, 83] on link "Analyse des besoins" at bounding box center [367, 75] width 153 height 32
